Goal: Check status: Check status

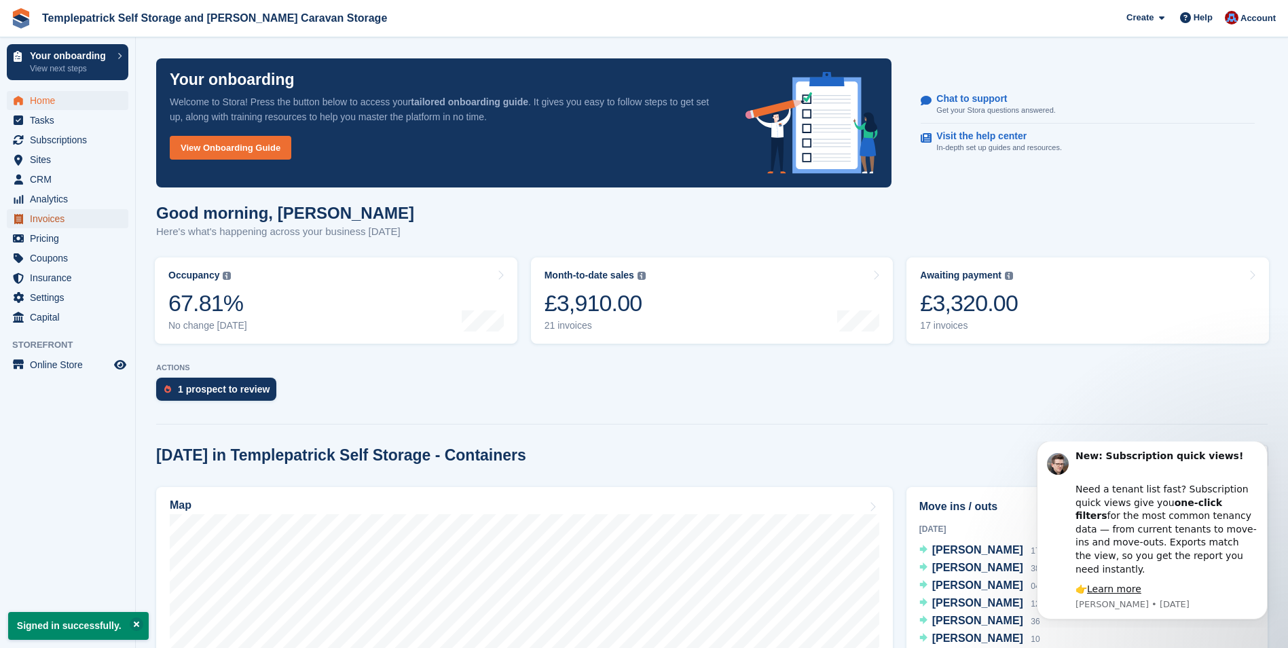
click at [49, 215] on span "Invoices" at bounding box center [70, 218] width 81 height 19
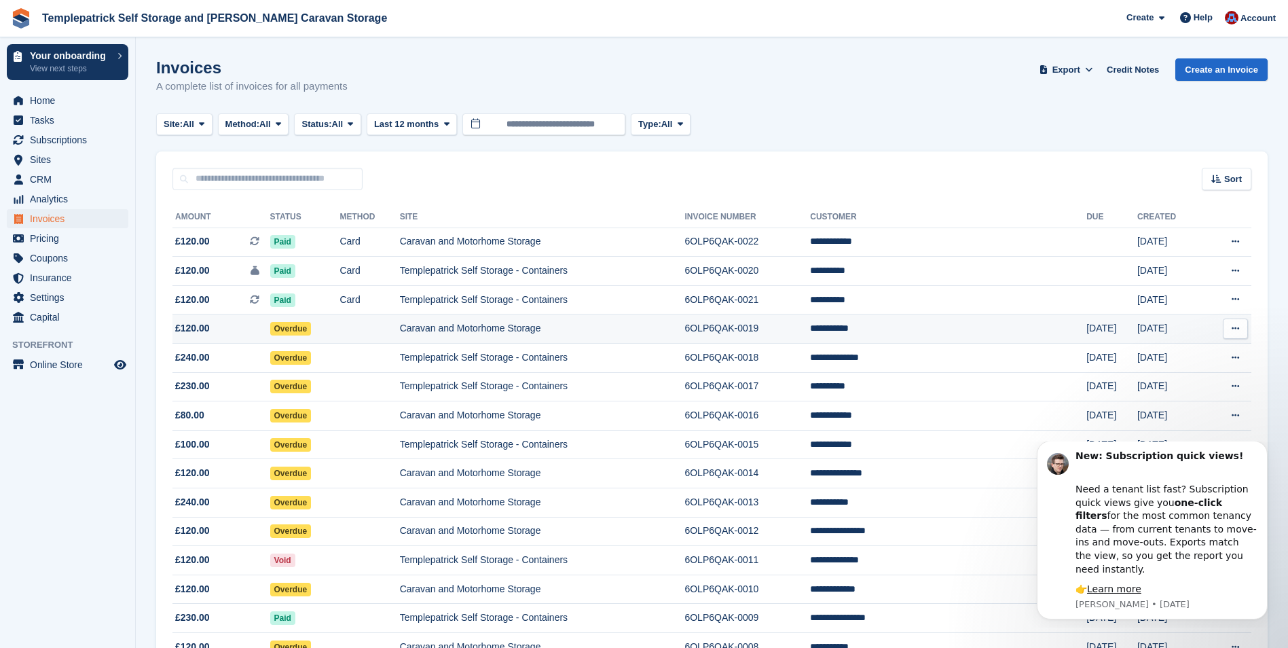
click at [192, 325] on span "£120.00" at bounding box center [192, 328] width 35 height 14
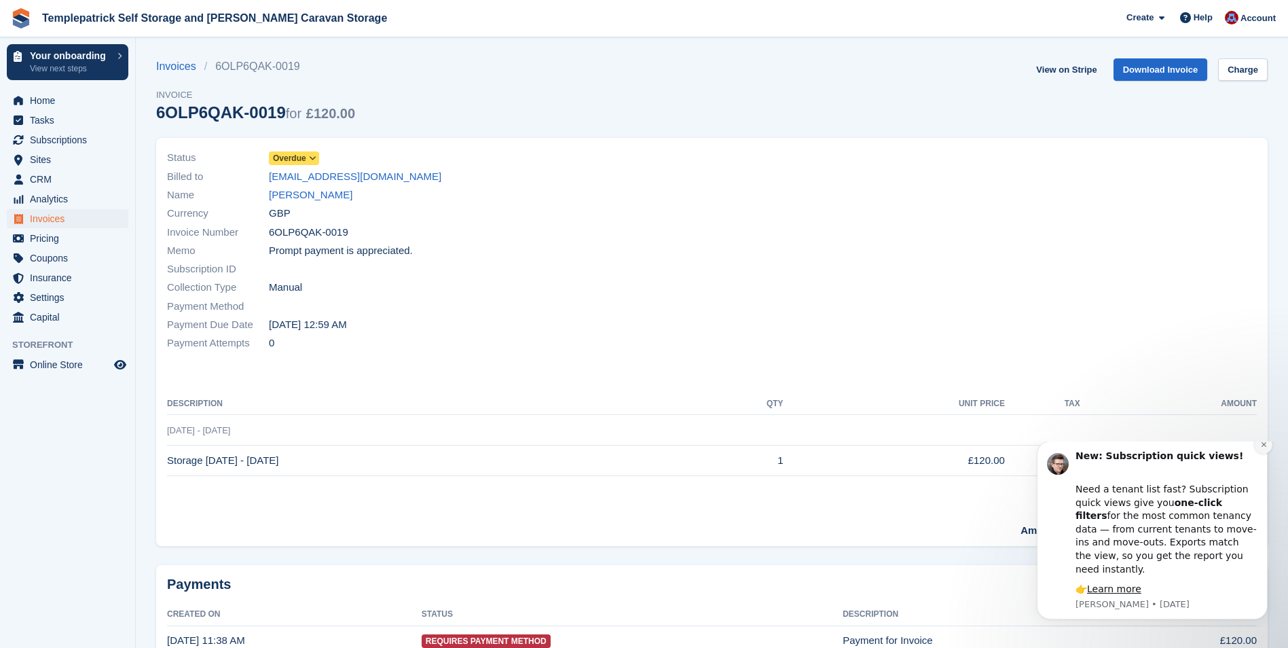
click at [1264, 448] on icon "Dismiss notification" at bounding box center [1263, 444] width 7 height 7
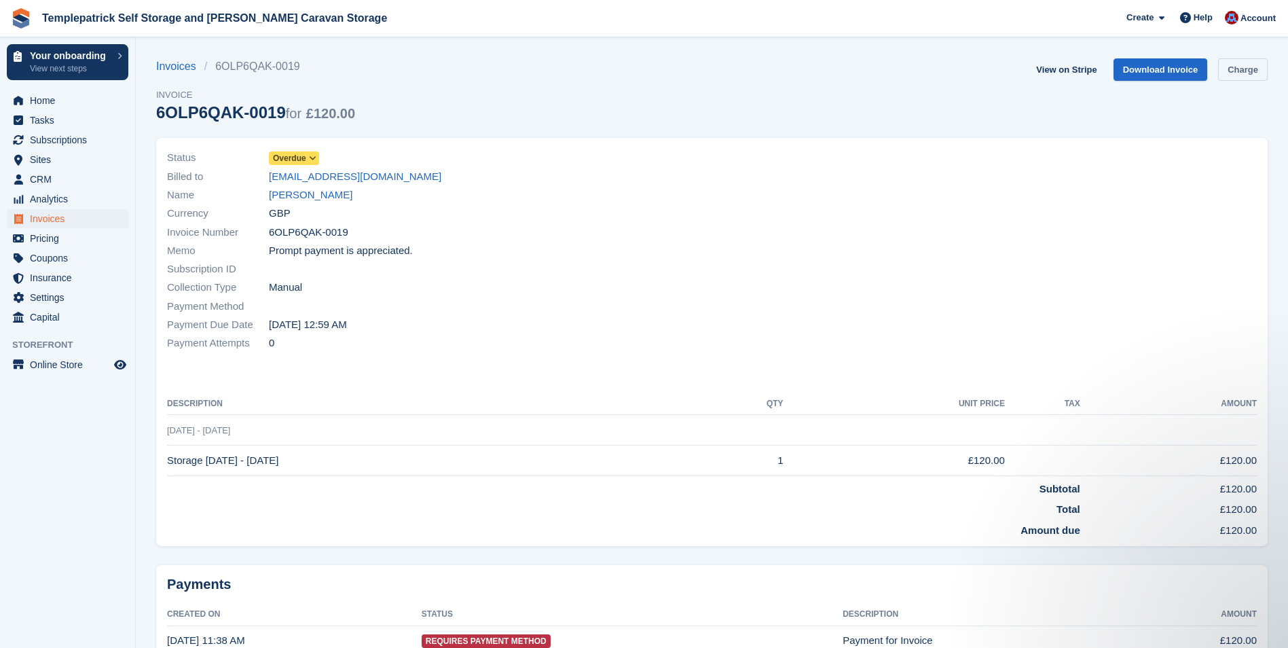
click at [1236, 72] on link "Charge" at bounding box center [1243, 69] width 50 height 22
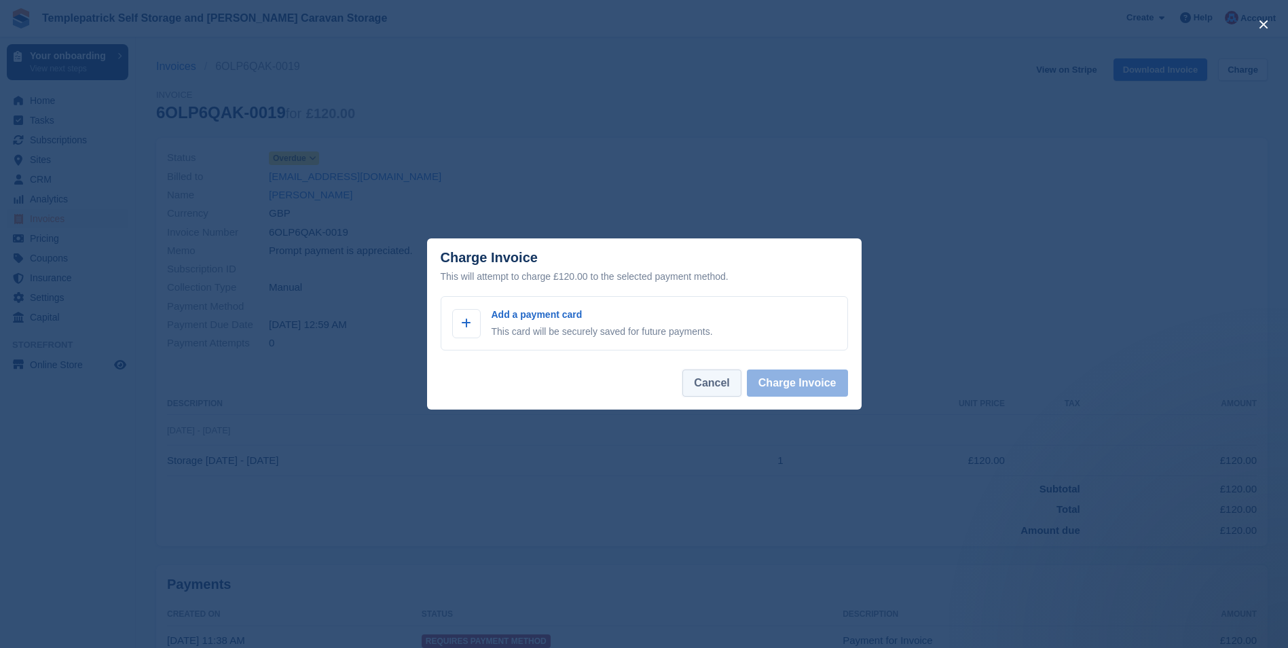
click at [720, 391] on button "Cancel" at bounding box center [711, 382] width 58 height 27
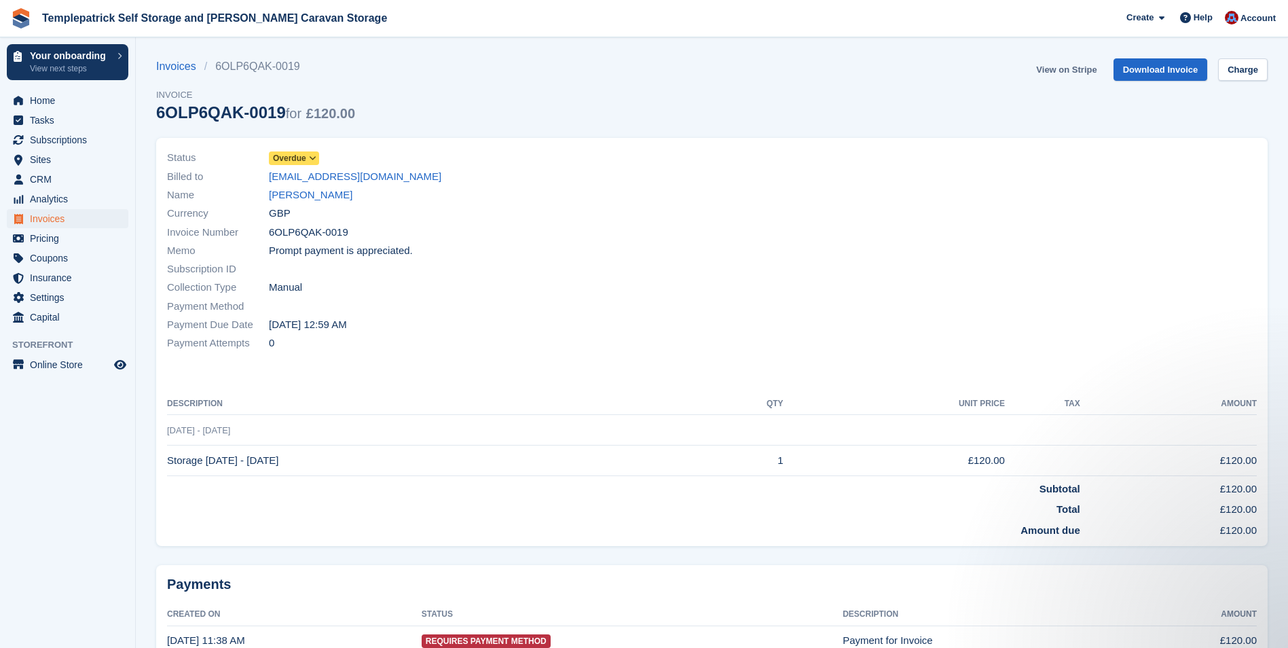
click at [1078, 65] on link "View on Stripe" at bounding box center [1066, 69] width 71 height 22
